Goal: Task Accomplishment & Management: Manage account settings

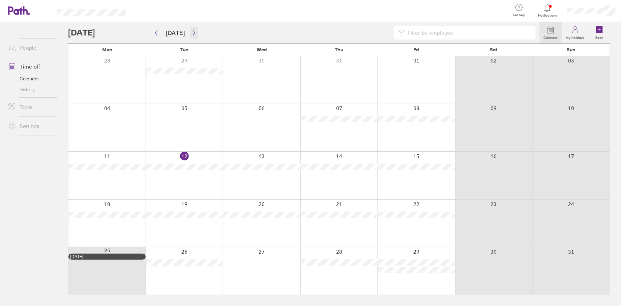
click at [194, 32] on icon "button" at bounding box center [194, 32] width 5 height 5
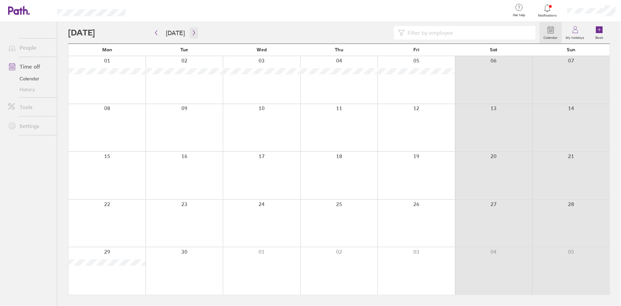
click at [192, 34] on icon "button" at bounding box center [194, 32] width 5 height 5
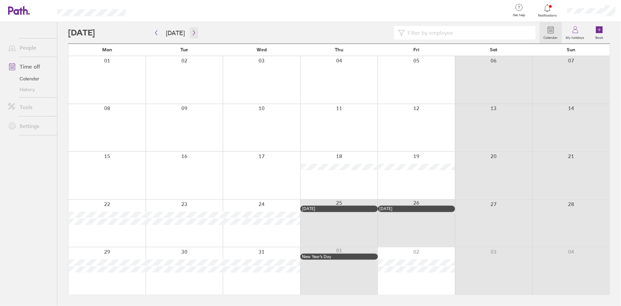
click at [193, 32] on icon "button" at bounding box center [194, 32] width 5 height 5
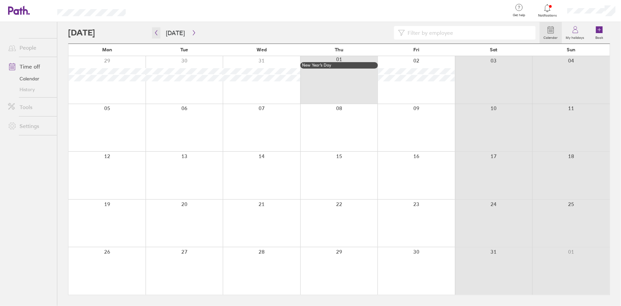
click at [157, 33] on icon "button" at bounding box center [156, 32] width 5 height 5
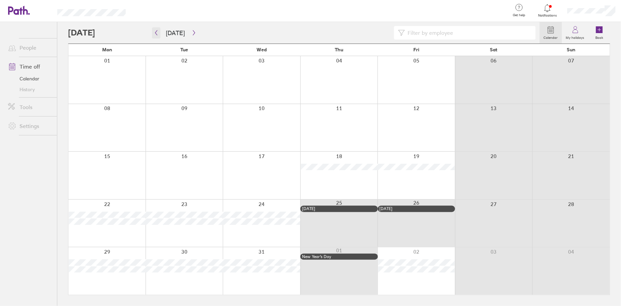
click at [157, 34] on icon "button" at bounding box center [156, 32] width 5 height 5
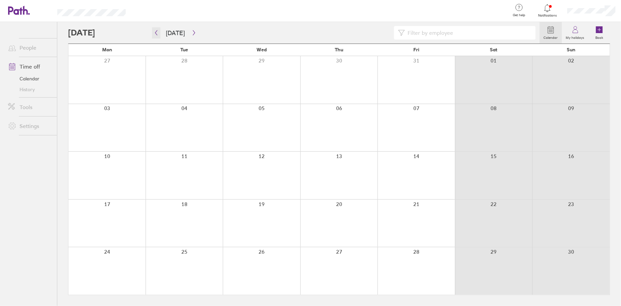
click at [157, 33] on icon "button" at bounding box center [156, 32] width 5 height 5
